Goal: Task Accomplishment & Management: Manage account settings

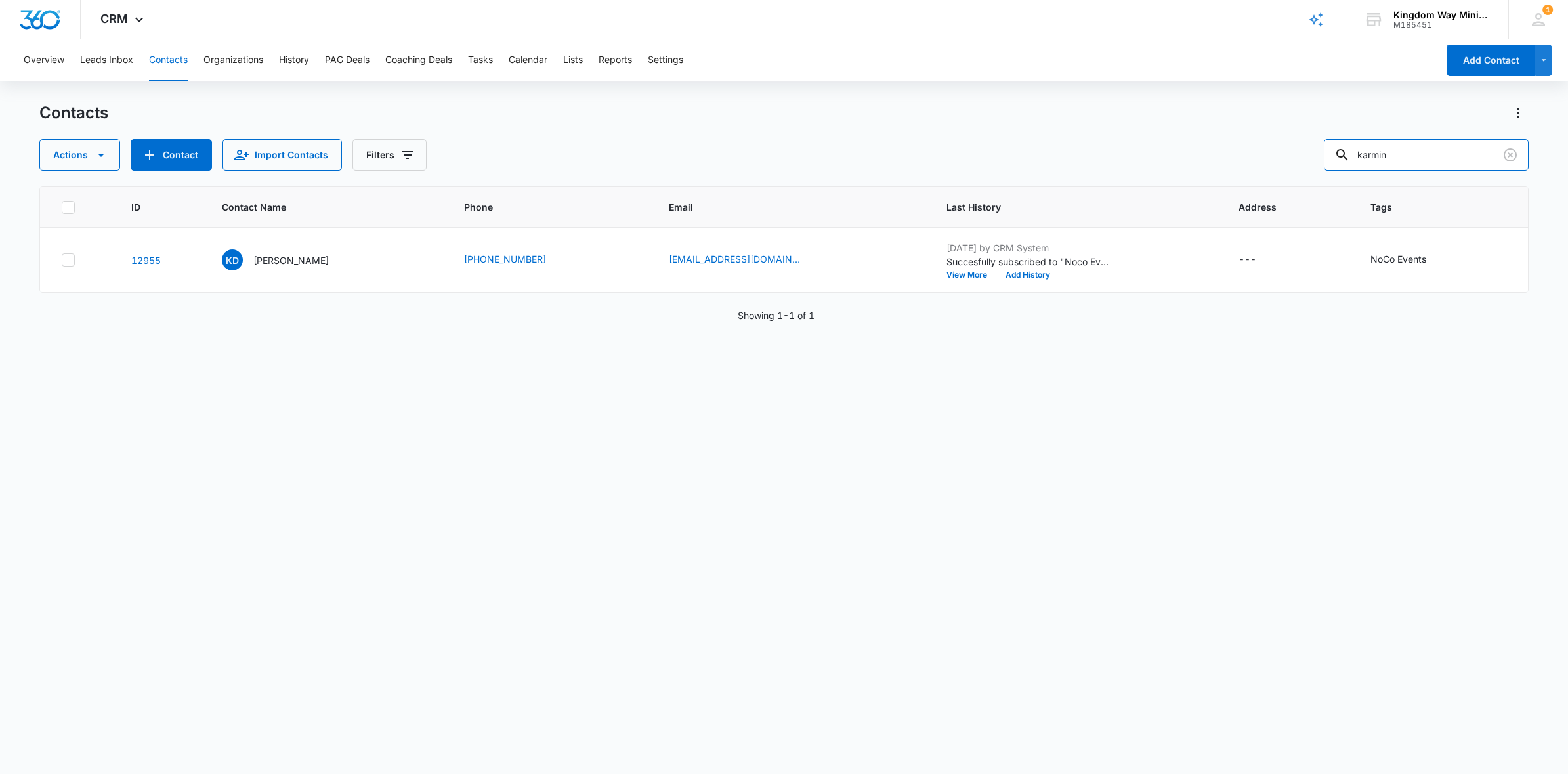
drag, startPoint x: 1442, startPoint y: 155, endPoint x: 1307, endPoint y: 155, distance: 135.0
click at [1310, 155] on div "Actions Contact Import Contacts Filters karmin" at bounding box center [784, 155] width 1489 height 32
drag, startPoint x: 1458, startPoint y: 157, endPoint x: 1362, endPoint y: 156, distance: 96.0
click at [1362, 156] on input "[PERSON_NAME]" at bounding box center [1426, 155] width 204 height 32
type input "jun"
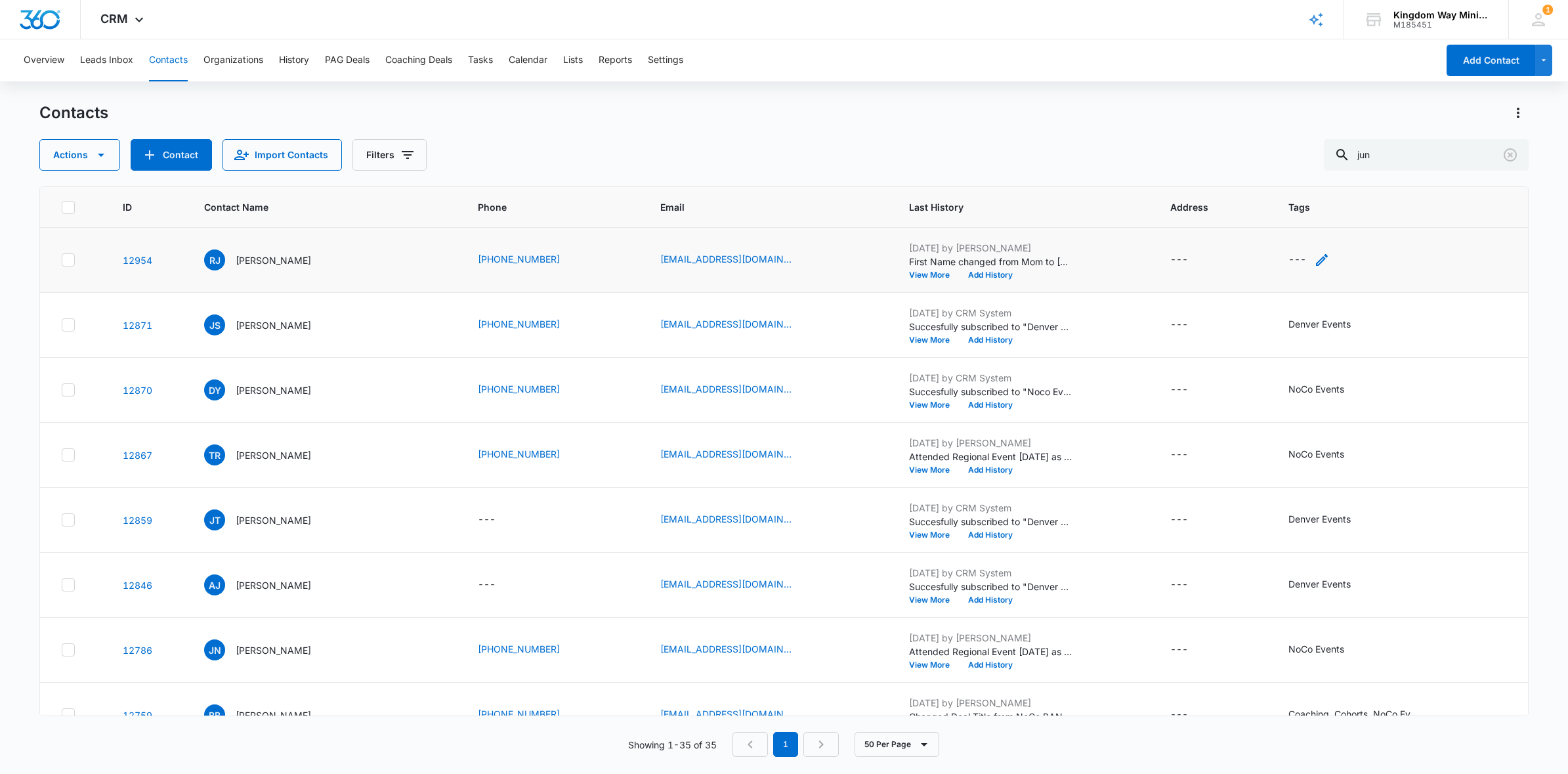
click at [1321, 260] on icon "Tags - - Select to Edit Field" at bounding box center [1322, 260] width 12 height 12
click at [1281, 172] on div at bounding box center [1282, 176] width 21 height 17
type input "noco"
click at [1287, 252] on p "NoCo Events" at bounding box center [1291, 253] width 30 height 28
type input "coach"
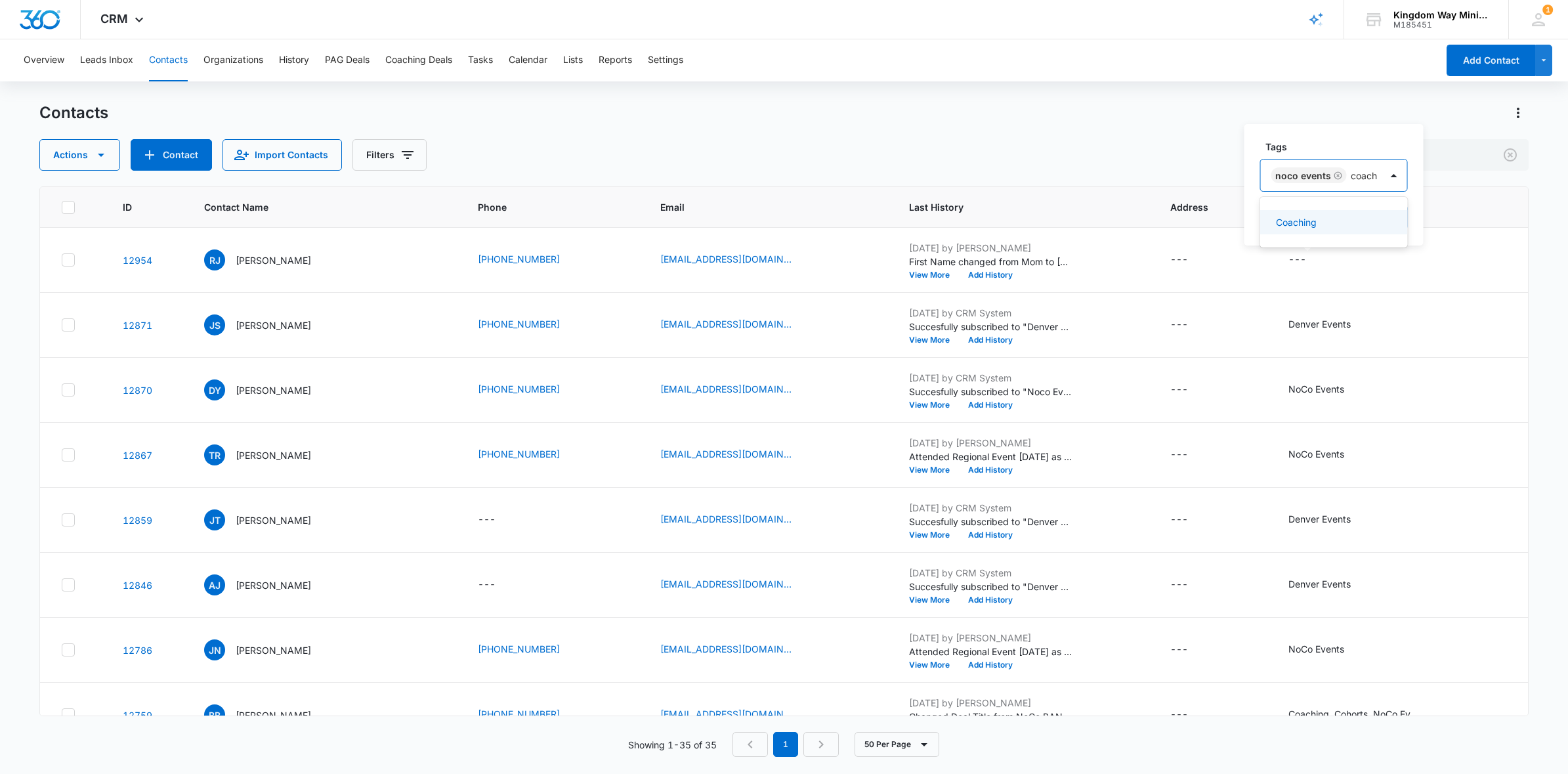
click at [1301, 223] on p "Coaching" at bounding box center [1296, 222] width 41 height 13
type input "cohor"
click at [1312, 220] on div "Cohorts" at bounding box center [1364, 222] width 176 height 13
click at [1478, 202] on div "Tags option Cohorts, selected. Cohorts selected, 1 of 1. Use Up and Down to cho…" at bounding box center [1368, 174] width 246 height 143
click at [1453, 213] on button "Save" at bounding box center [1455, 217] width 39 height 25
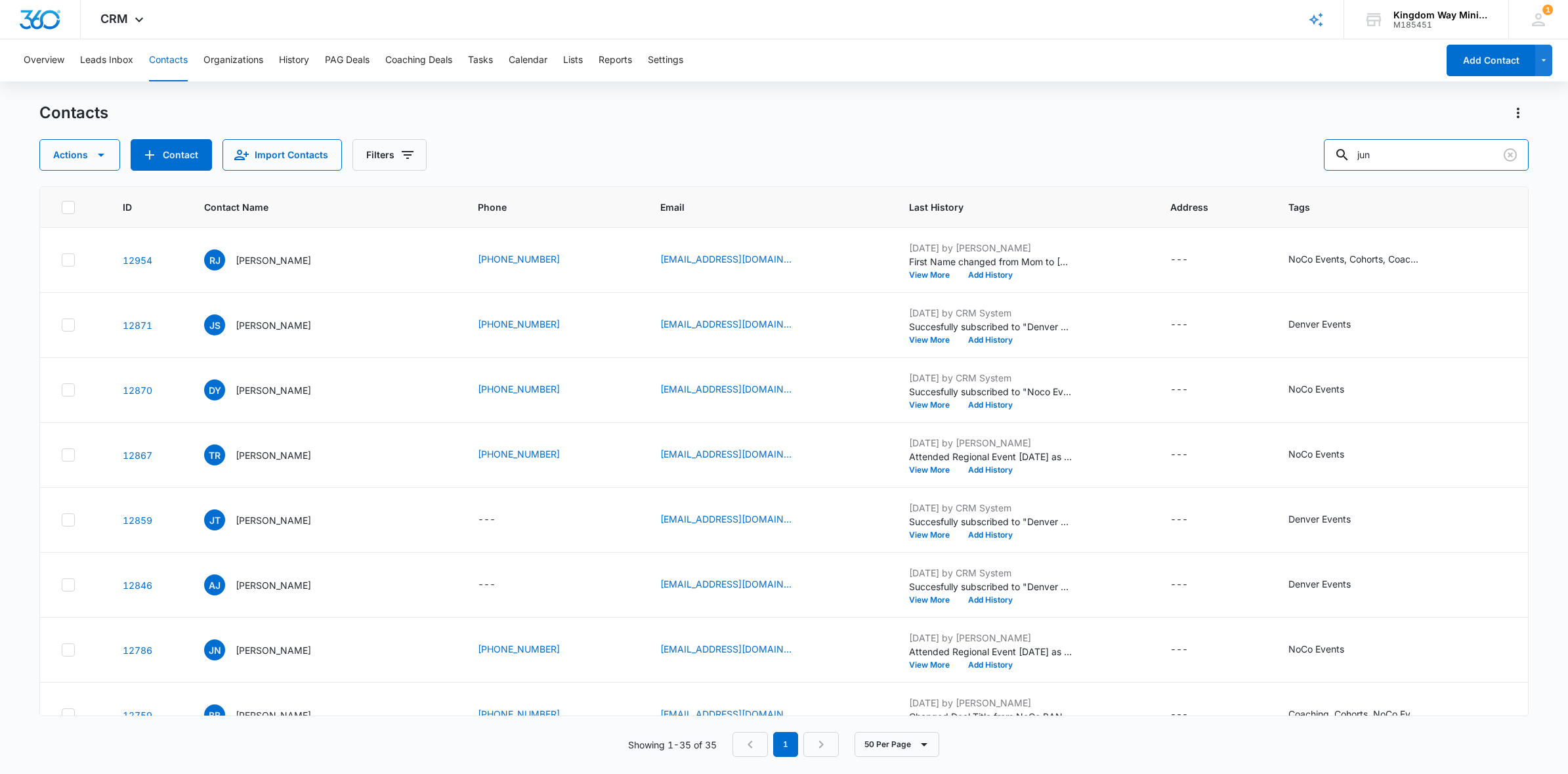
drag, startPoint x: 1438, startPoint y: 152, endPoint x: 1323, endPoint y: 152, distance: 115.0
click at [1323, 152] on div "Actions Contact Import Contacts Filters jun" at bounding box center [784, 155] width 1489 height 32
type input "seyer"
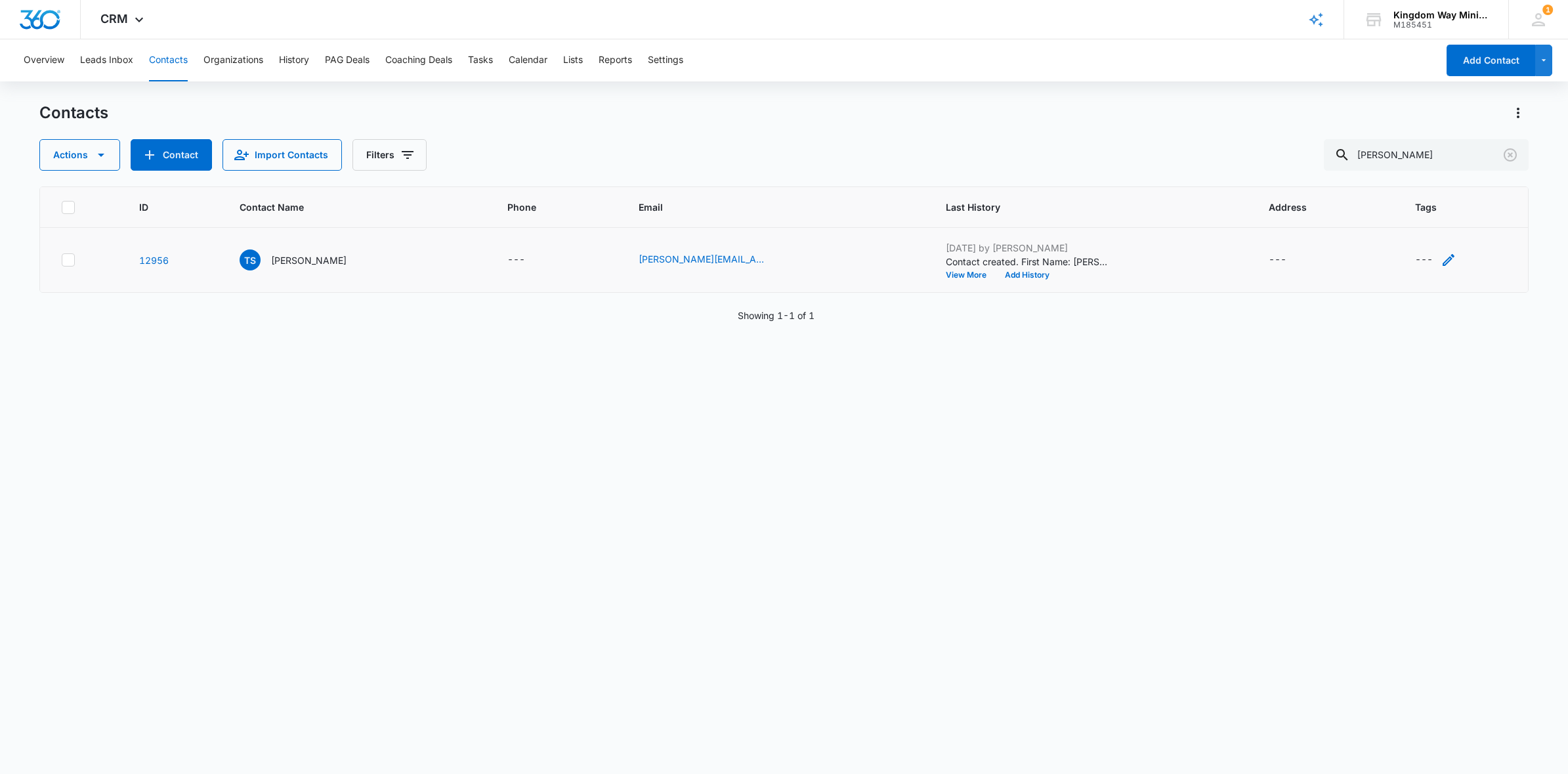
click at [1441, 262] on icon "Tags - - Select to Edit Field" at bounding box center [1448, 260] width 16 height 16
click at [1410, 180] on div at bounding box center [1405, 176] width 21 height 17
type input "noco"
click at [1415, 243] on p "NoCo Events" at bounding box center [1413, 253] width 30 height 28
click at [1507, 186] on div "Tags option NoCo Events, selected. noco, 1 of 2. Use Up and Down to choose opti…" at bounding box center [1442, 184] width 153 height 122
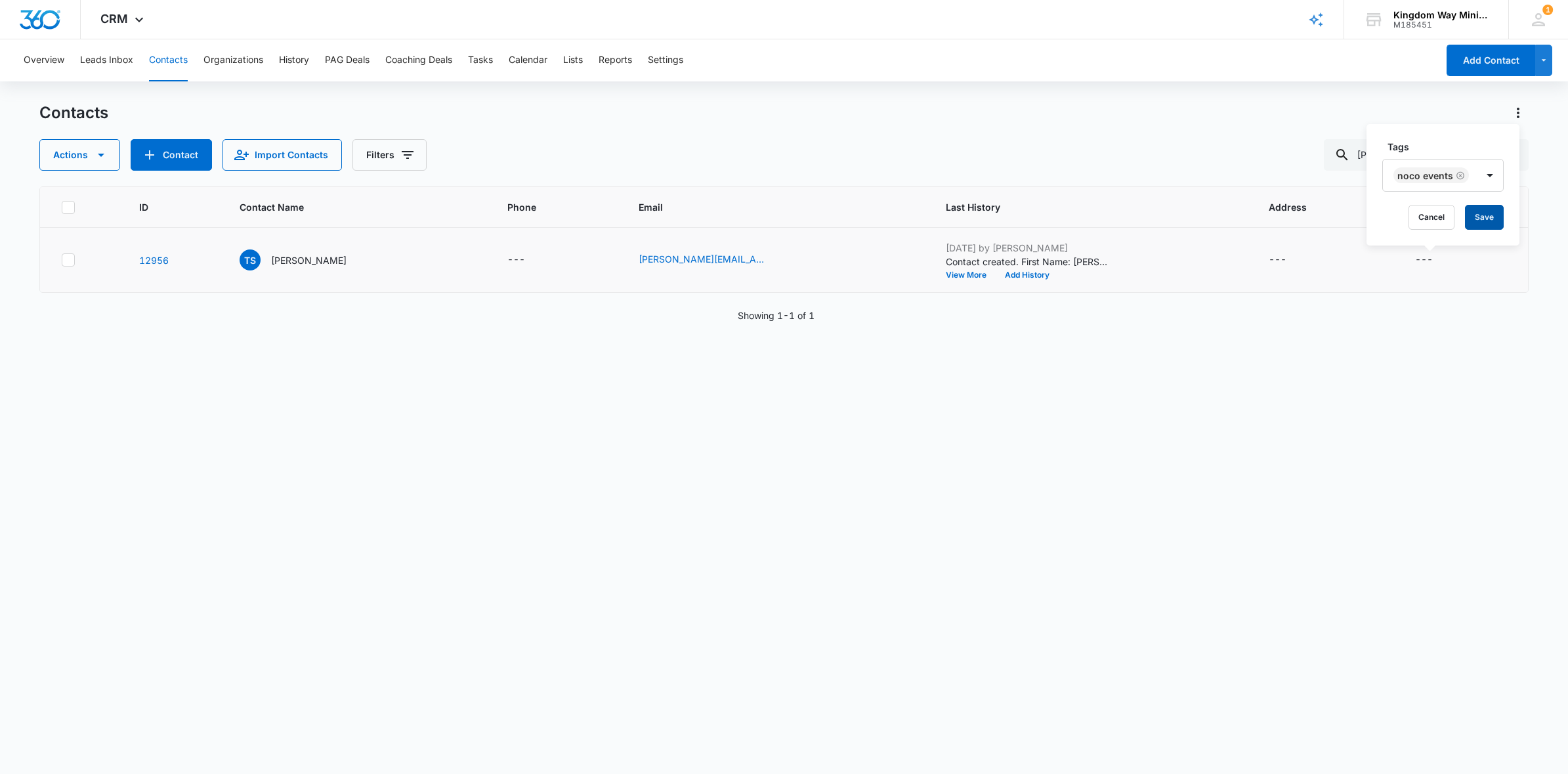
click at [1484, 216] on button "Save" at bounding box center [1484, 217] width 39 height 25
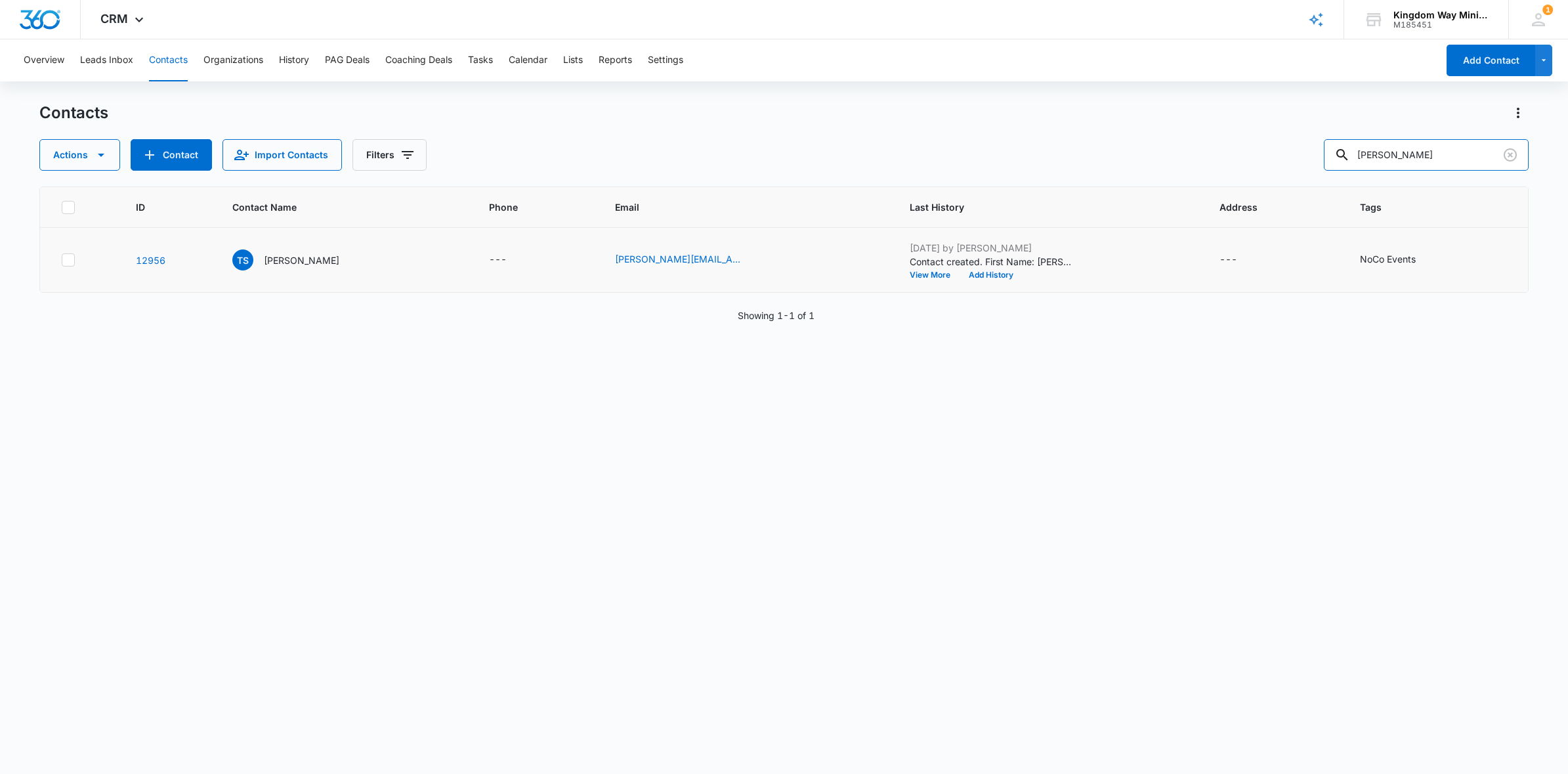
drag, startPoint x: 1422, startPoint y: 156, endPoint x: 1317, endPoint y: 156, distance: 105.0
click at [1320, 156] on div "Actions Contact Import Contacts Filters seyer" at bounding box center [784, 155] width 1489 height 32
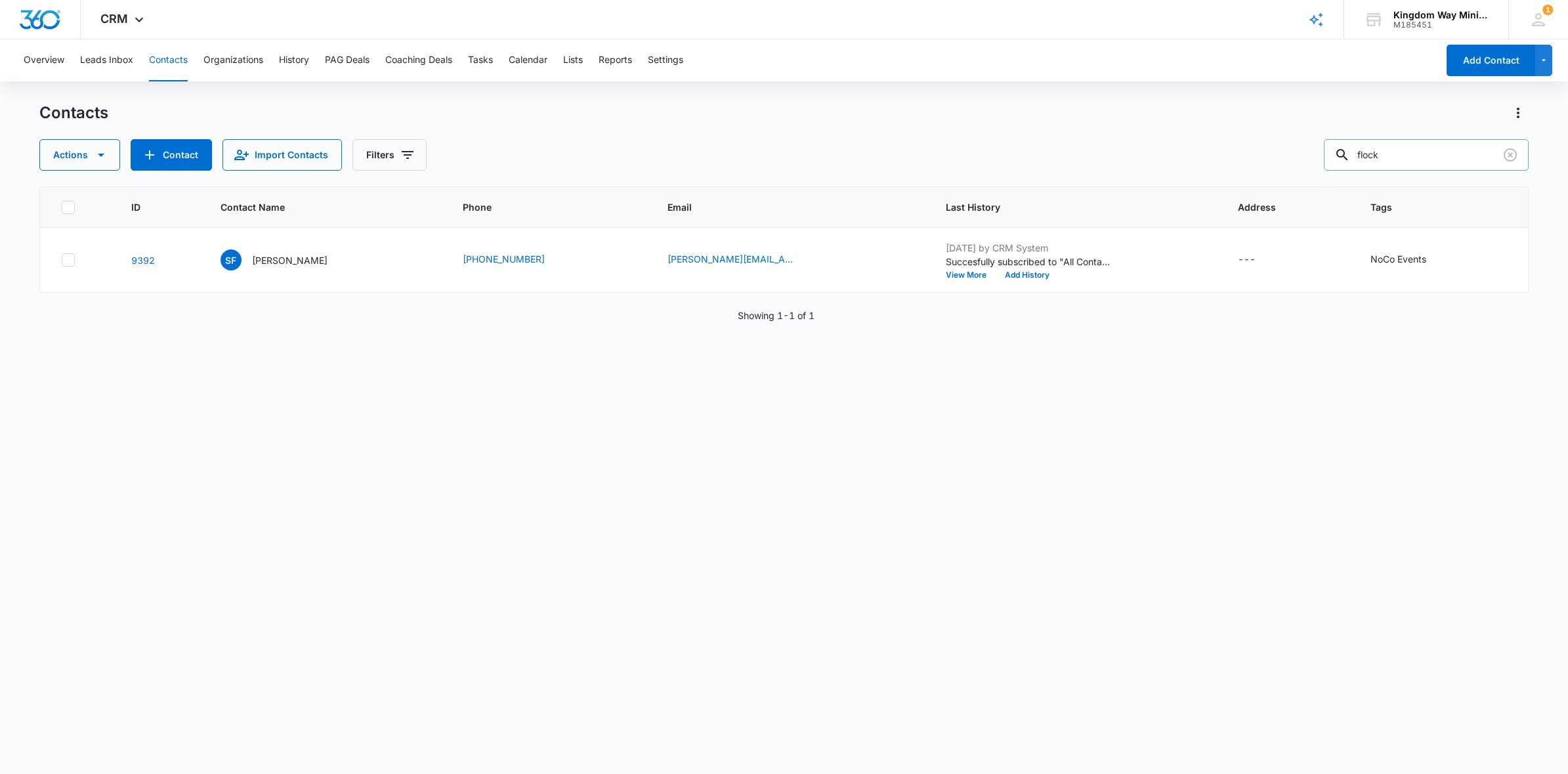
drag, startPoint x: 1409, startPoint y: 152, endPoint x: 1371, endPoint y: 153, distance: 38.0
click at [1371, 153] on div "flock" at bounding box center [1426, 155] width 204 height 32
type input "k"
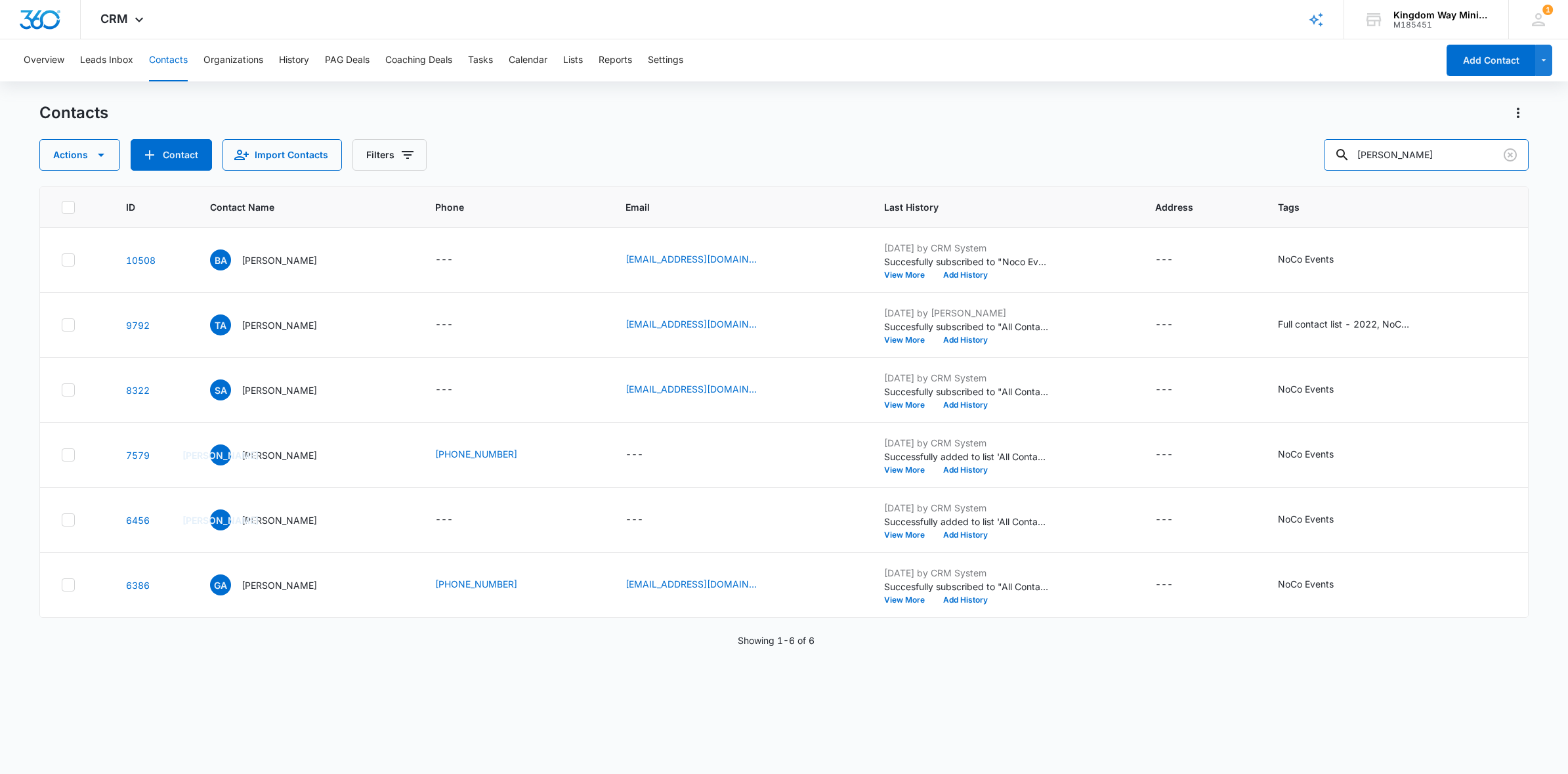
drag, startPoint x: 1435, startPoint y: 155, endPoint x: 1335, endPoint y: 155, distance: 100.0
click at [1334, 155] on div "Actions Contact Import Contacts Filters armstrong" at bounding box center [784, 155] width 1489 height 32
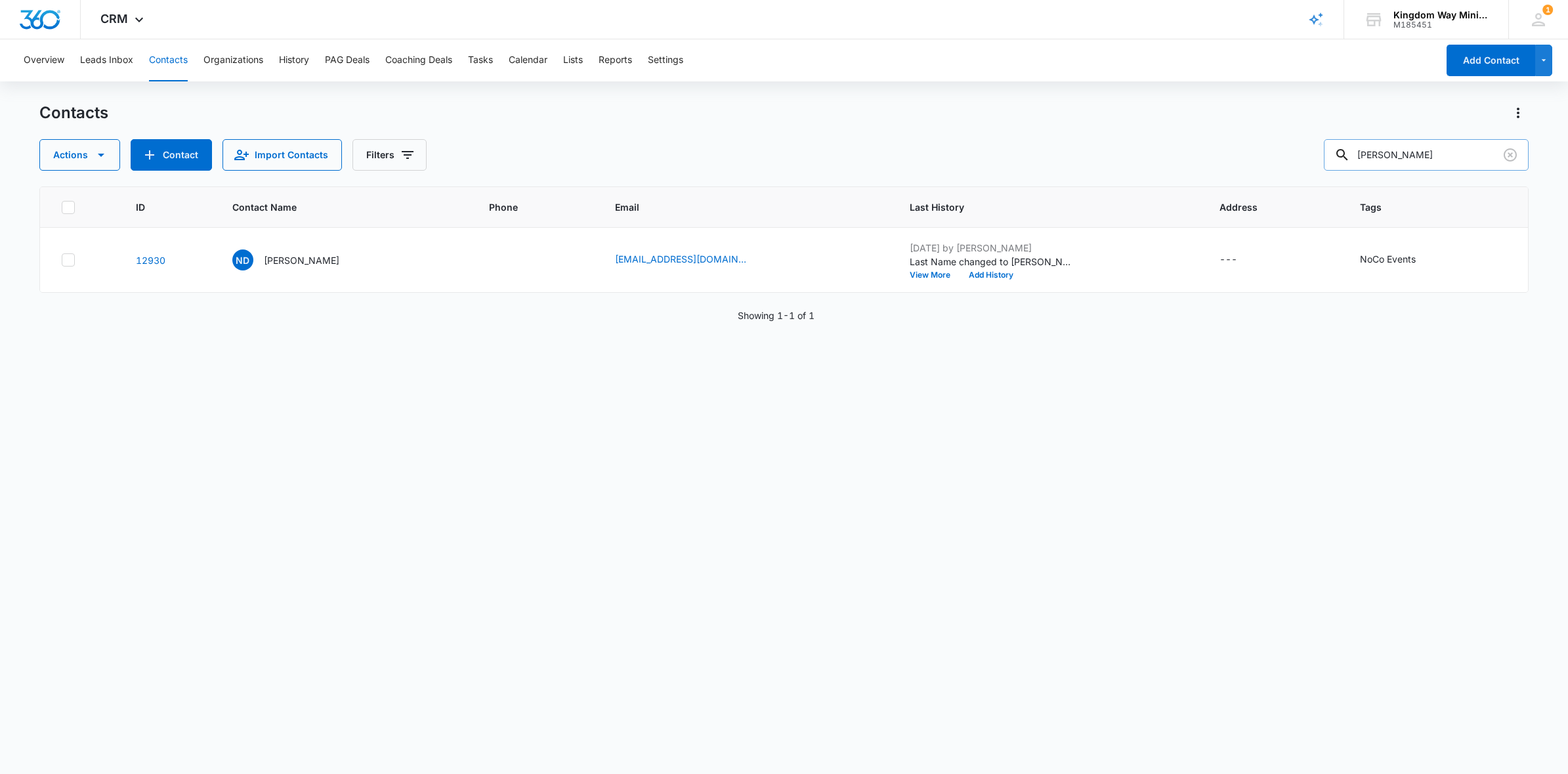
drag, startPoint x: 1434, startPoint y: 158, endPoint x: 1373, endPoint y: 156, distance: 61.0
click at [1373, 157] on div "dunagan" at bounding box center [1426, 155] width 204 height 32
type input "ward"
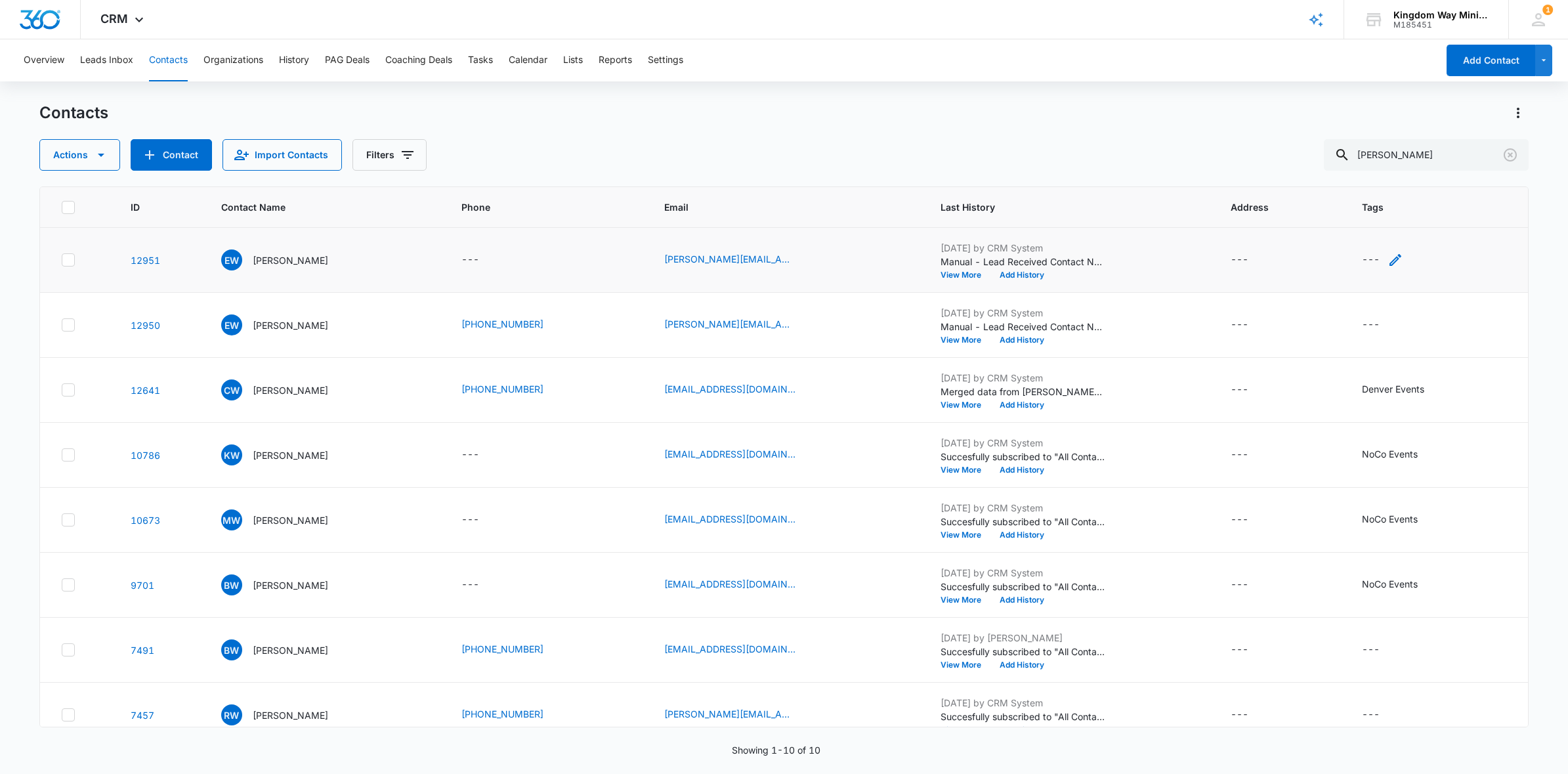
click at [1396, 261] on icon "Tags - - Select to Edit Field" at bounding box center [1395, 260] width 16 height 16
click at [1362, 177] on div at bounding box center [1356, 176] width 21 height 17
type input "noco"
click at [1364, 251] on p "NoCo Events" at bounding box center [1364, 253] width 30 height 28
click at [1463, 192] on div "Tags NoCo Events Cancel Save" at bounding box center [1394, 184] width 153 height 122
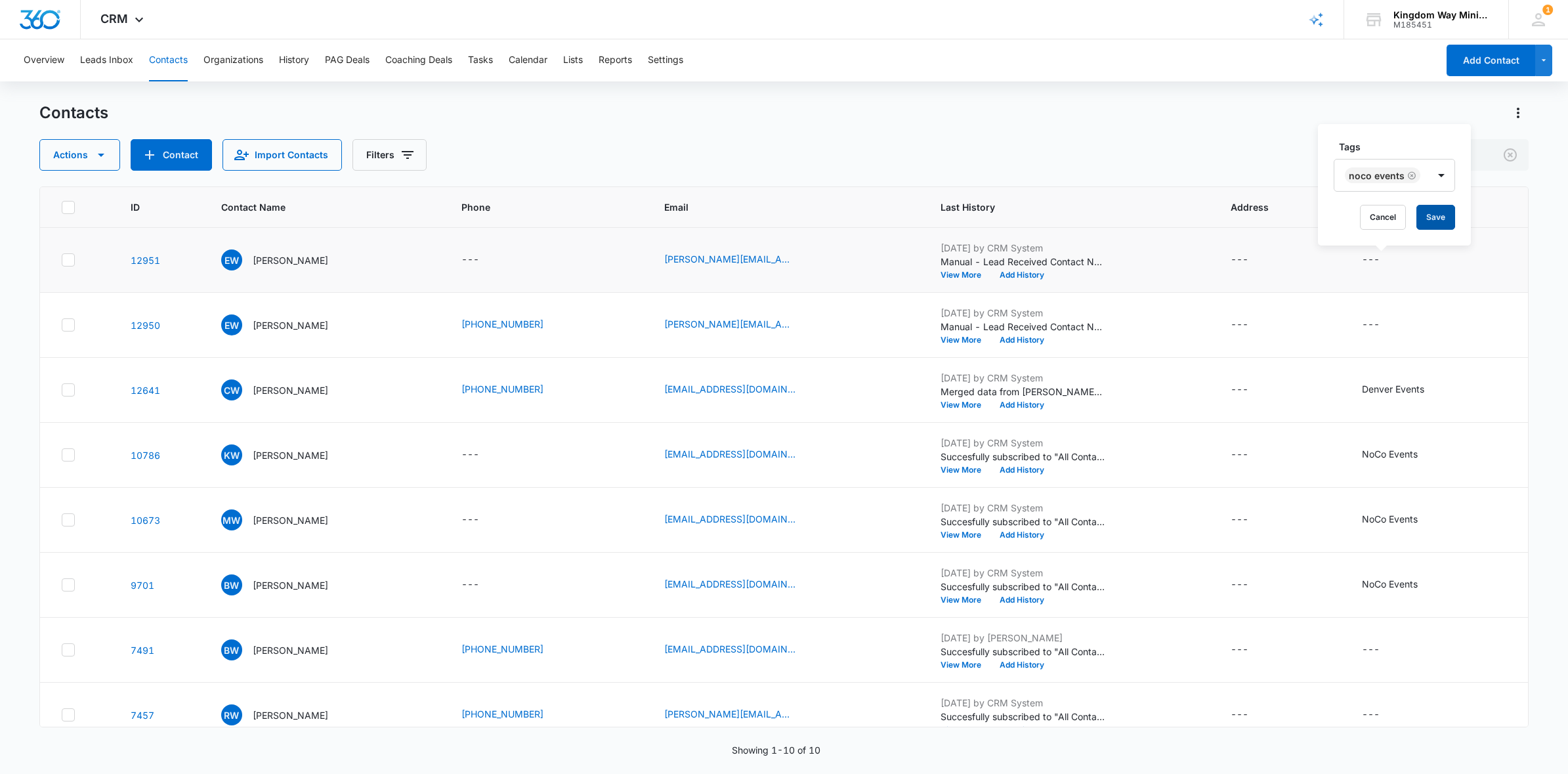
click at [1431, 216] on button "Save" at bounding box center [1436, 217] width 39 height 25
click at [1393, 325] on icon "Tags - - Select to Edit Field" at bounding box center [1395, 325] width 16 height 16
click at [1356, 243] on div at bounding box center [1356, 242] width 21 height 17
click at [1398, 321] on icon "Tags - - Select to Edit Field" at bounding box center [1395, 325] width 12 height 12
click at [1362, 239] on div at bounding box center [1356, 242] width 21 height 17
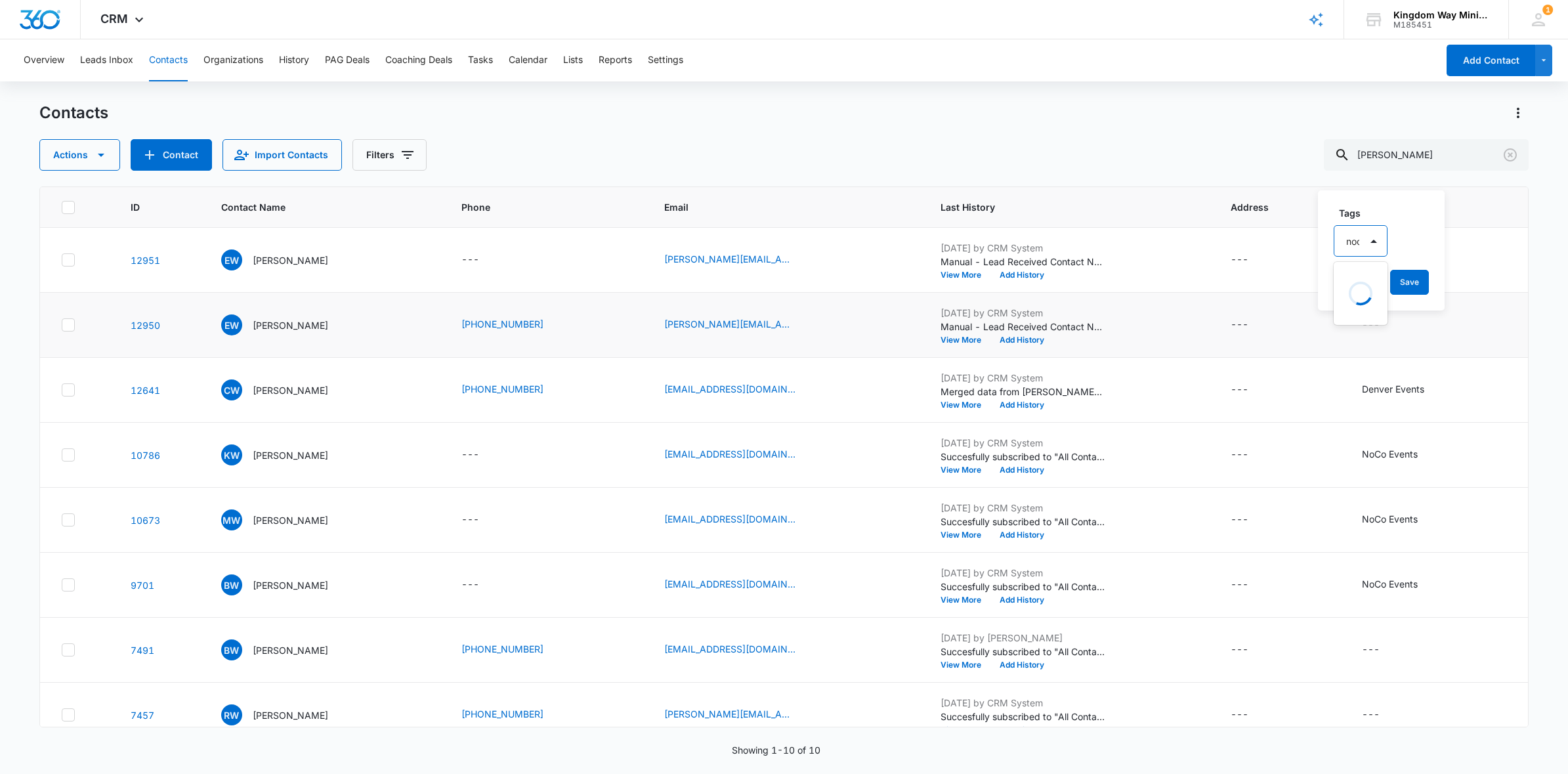
type input "noco"
click at [1374, 308] on p "NoCo Events" at bounding box center [1364, 318] width 30 height 28
click at [1458, 264] on div "Tags option NoCo Events, selected. noco, 1 of 2. Use Up and Down to choose opti…" at bounding box center [1394, 249] width 153 height 122
click at [1447, 274] on button "Save" at bounding box center [1436, 283] width 39 height 25
drag, startPoint x: 1431, startPoint y: 158, endPoint x: 1351, endPoint y: 158, distance: 80.0
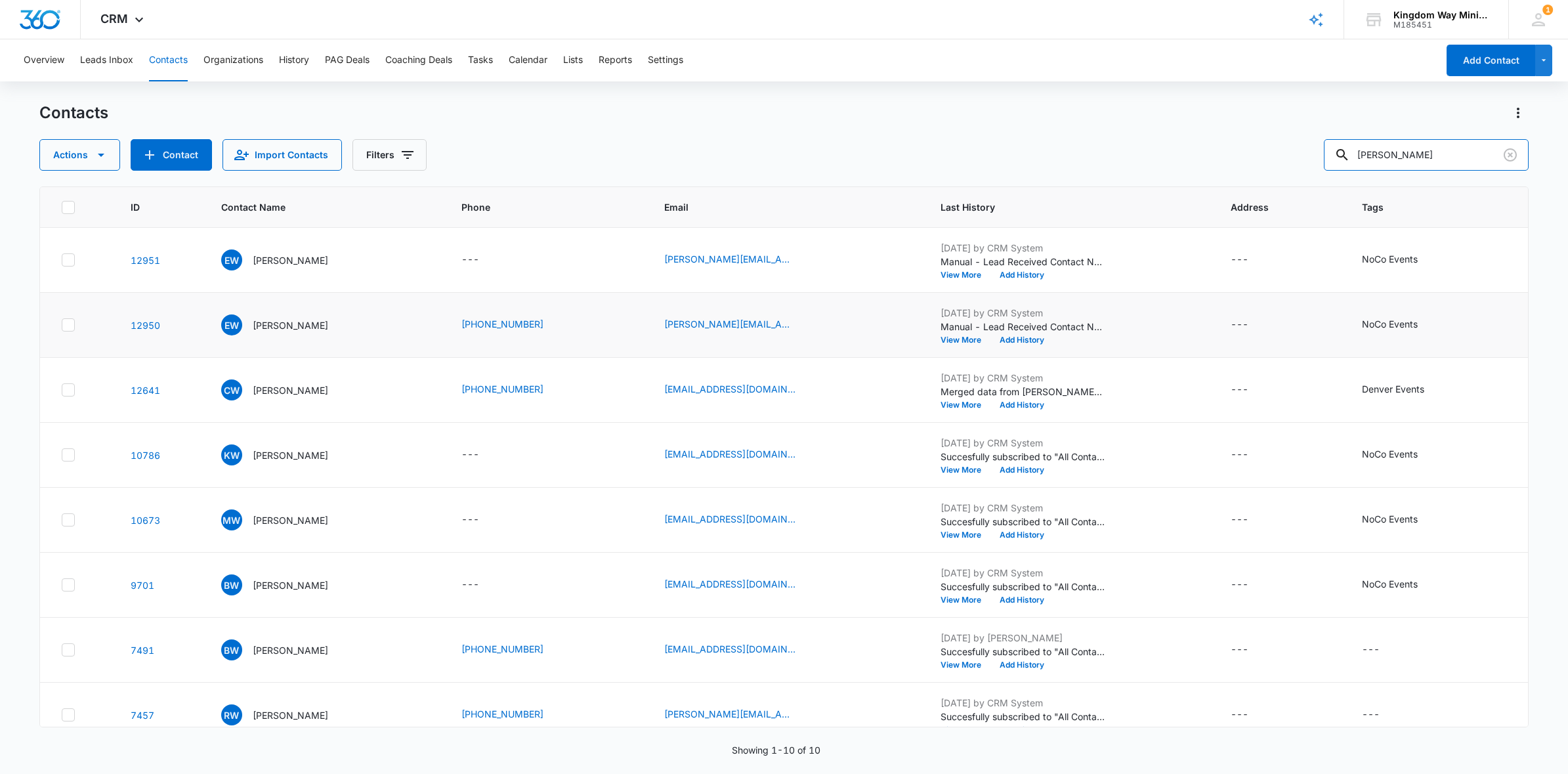
click at [1355, 158] on div "Actions Contact Import Contacts Filters ward" at bounding box center [784, 155] width 1489 height 32
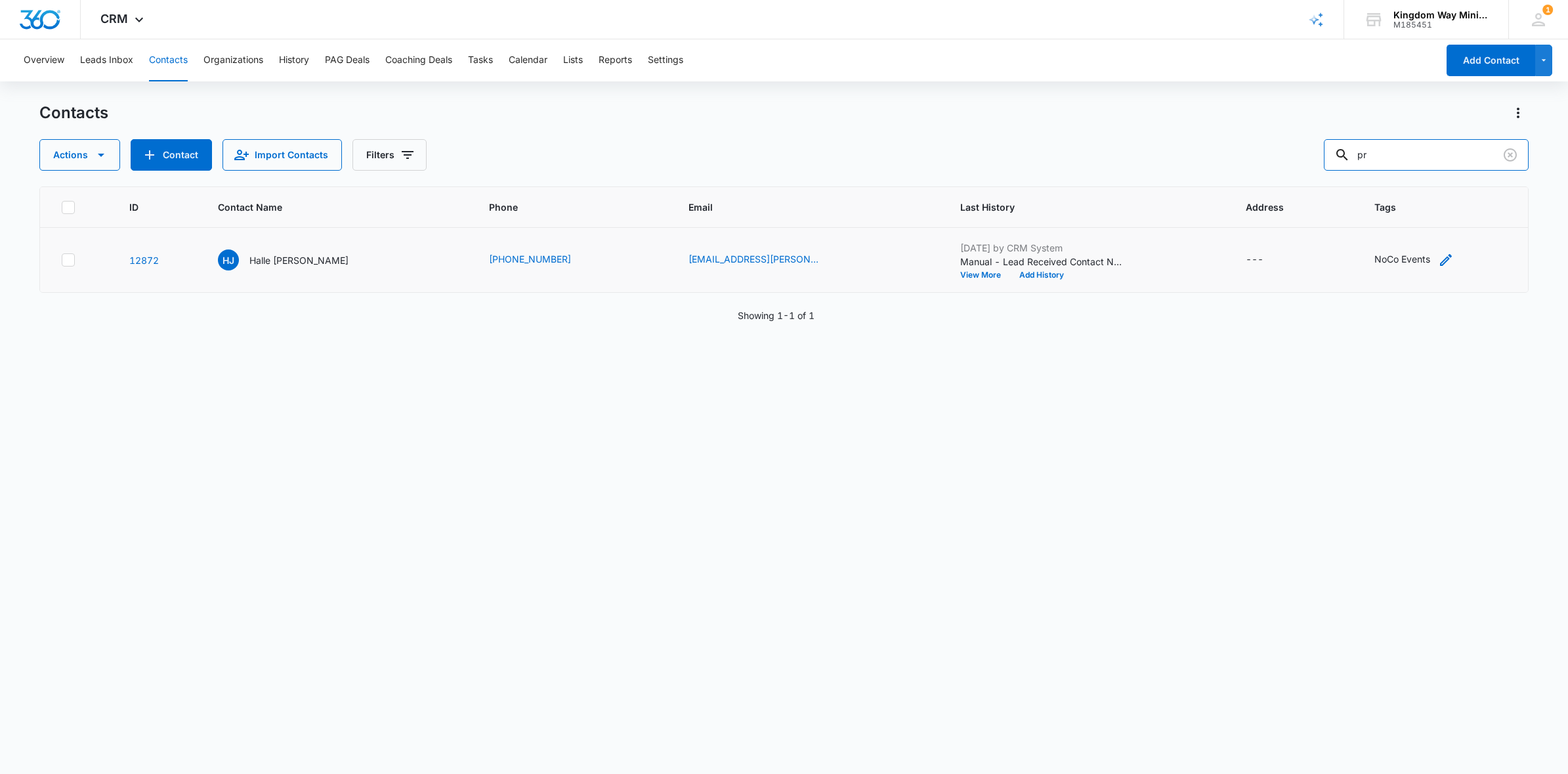
type input "p"
click at [108, 18] on span "CRM" at bounding box center [114, 18] width 28 height 13
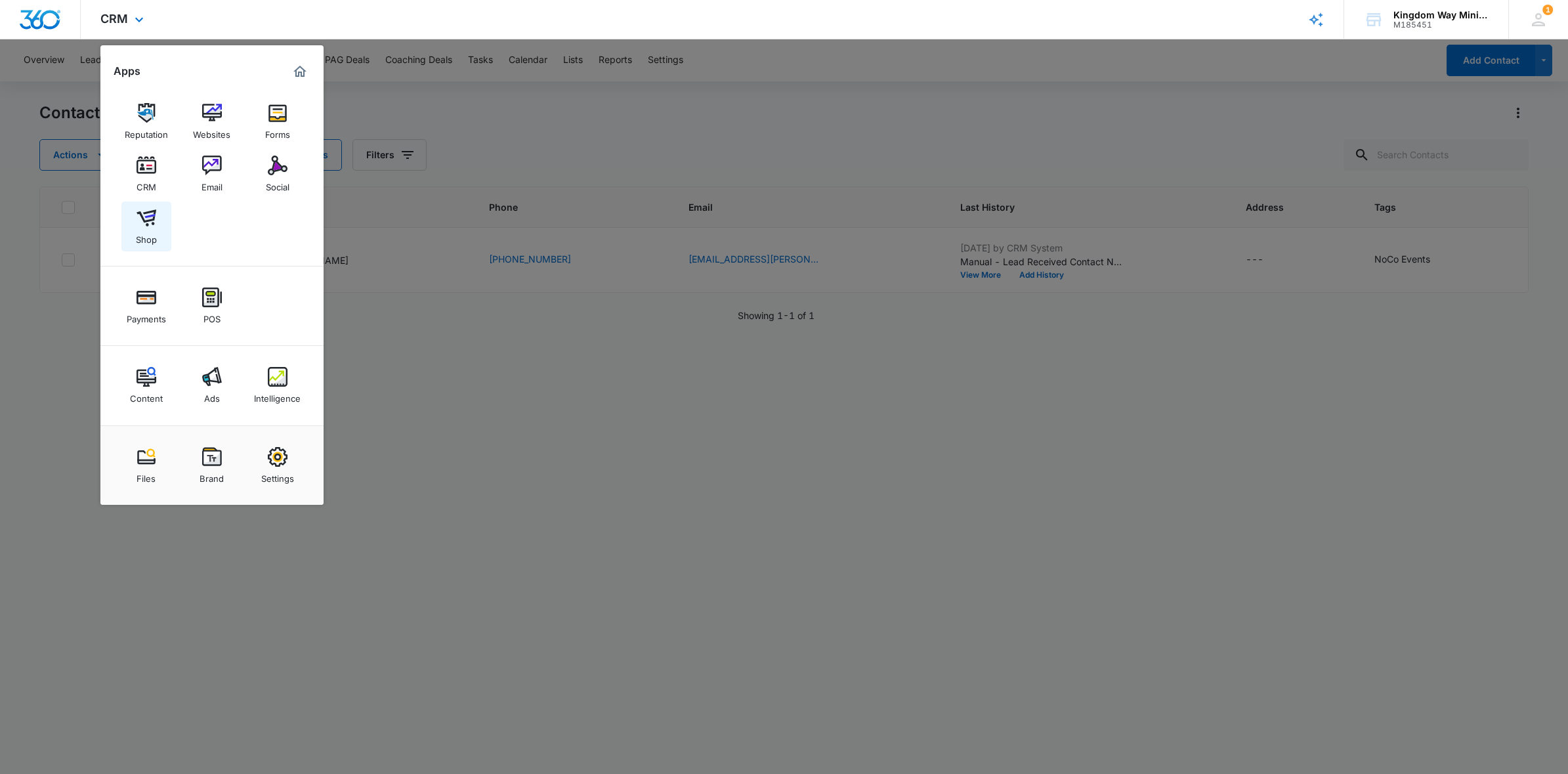
click at [140, 219] on img at bounding box center [146, 217] width 19 height 19
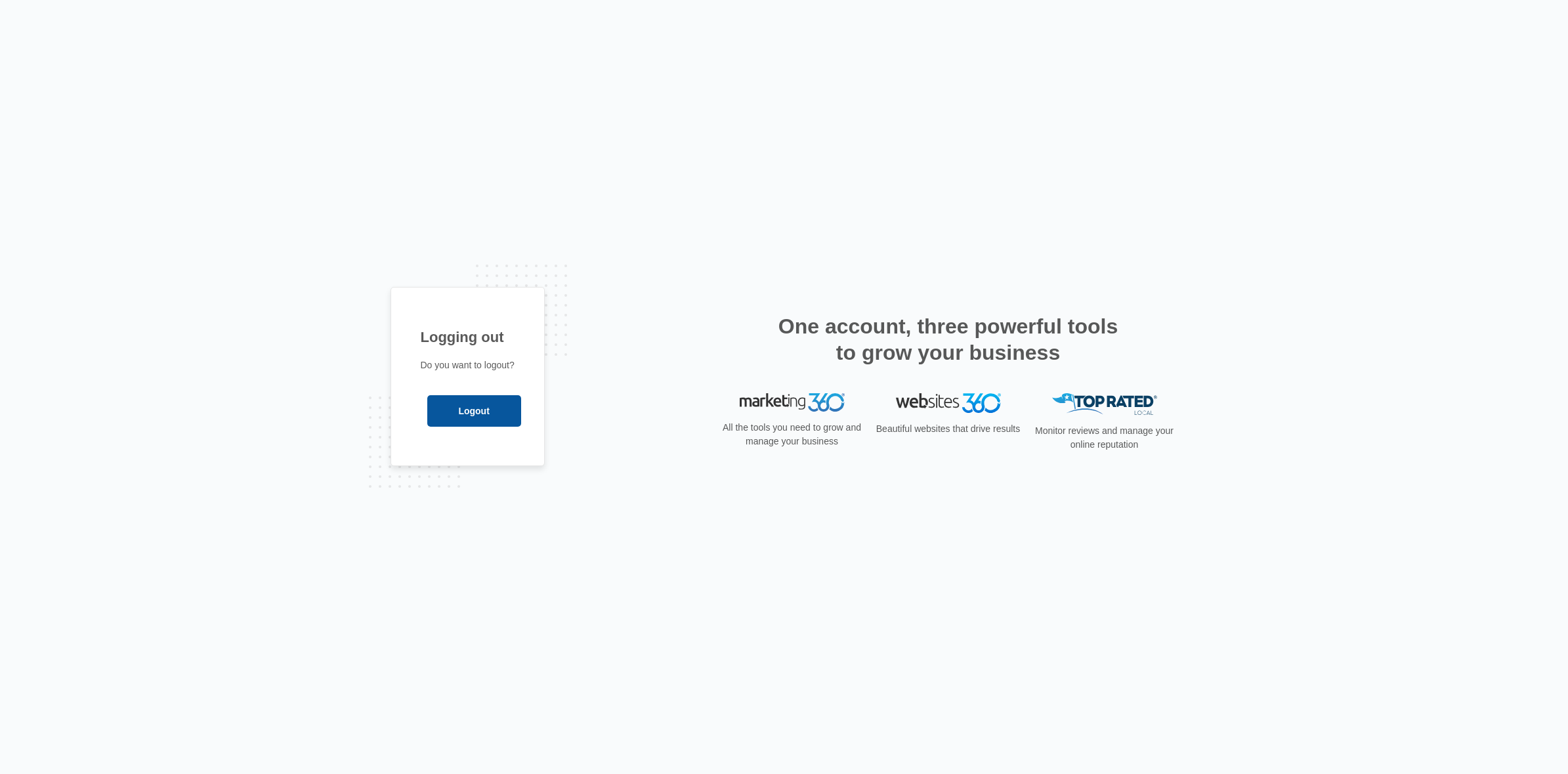
click at [490, 413] on input "Logout" at bounding box center [474, 411] width 94 height 32
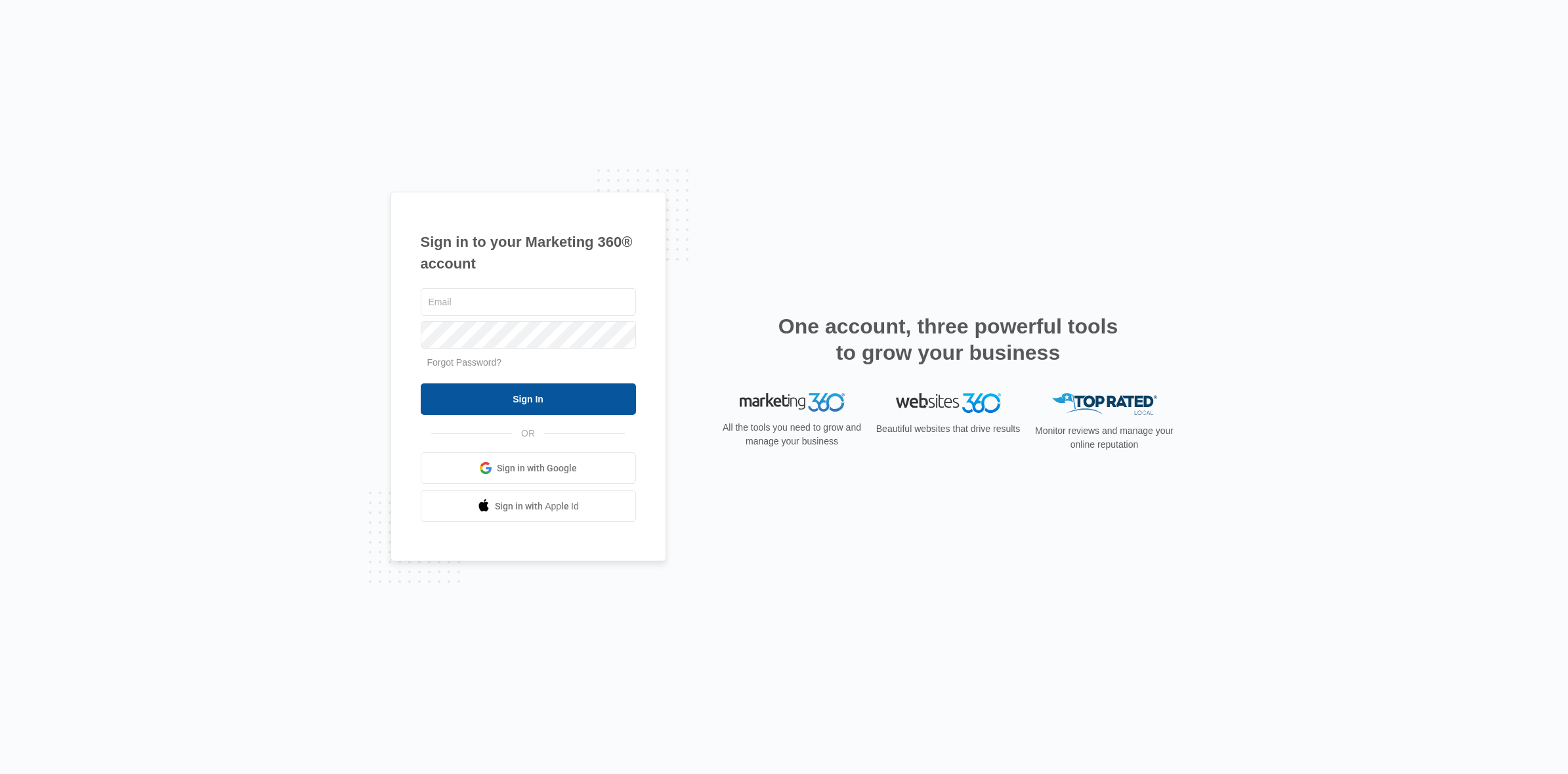
type input "[PERSON_NAME][EMAIL_ADDRESS][DOMAIN_NAME]"
click at [513, 404] on input "Sign In" at bounding box center [528, 399] width 215 height 32
